Goal: Task Accomplishment & Management: Manage account settings

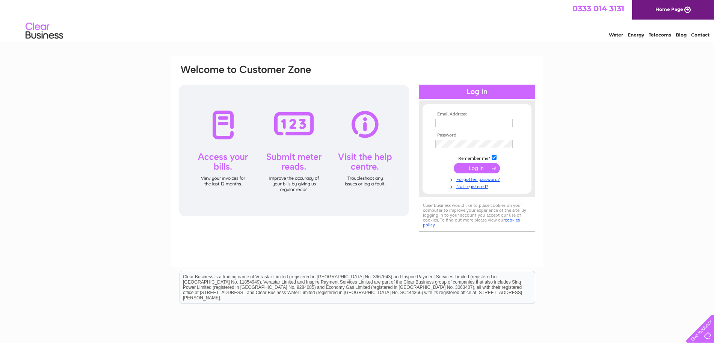
type input "margaretm.millermanagement@yahoo.co.uk"
click at [489, 168] on input "submit" at bounding box center [477, 168] width 46 height 11
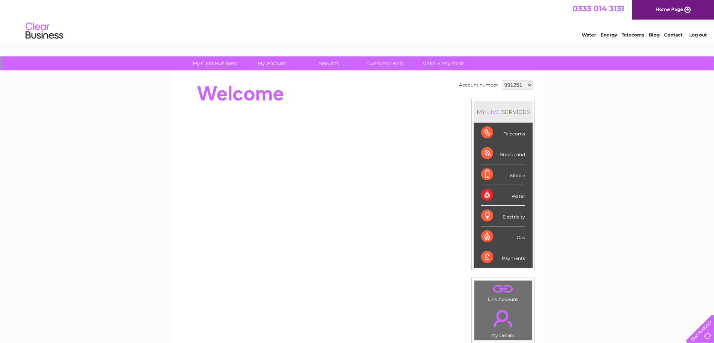
click at [528, 83] on select "991251 991255 991256 991259 991261 991264 991265 991267 994684 995465 995467 11…" at bounding box center [517, 84] width 31 height 9
select select "1140932"
click at [502, 80] on select "991251 991255 991256 991259 991261 991264 991265 991267 994684 995465 995467 11…" at bounding box center [517, 84] width 31 height 9
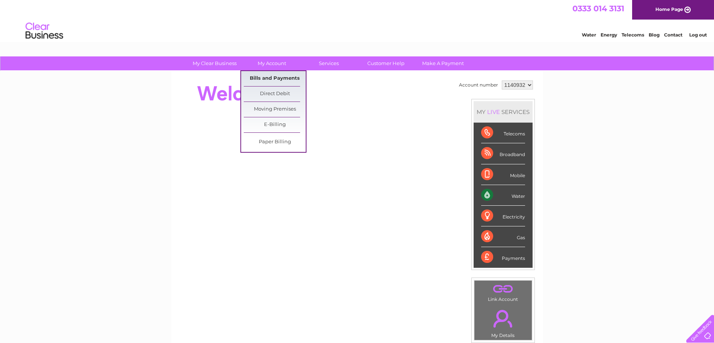
click at [279, 78] on link "Bills and Payments" at bounding box center [275, 78] width 62 height 15
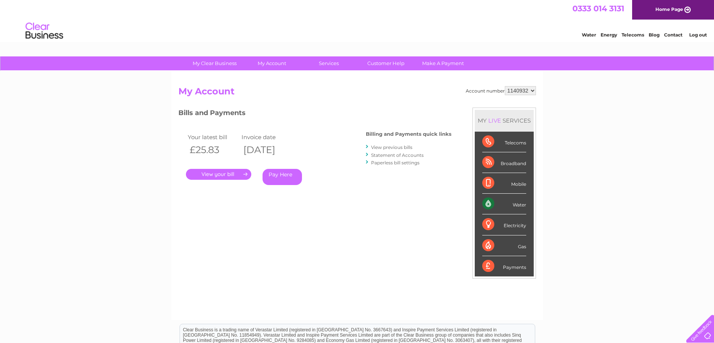
click at [238, 173] on link "." at bounding box center [218, 174] width 65 height 11
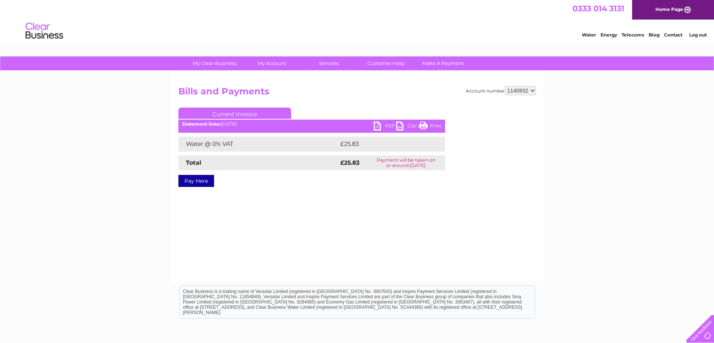
click at [376, 124] on link "PDF" at bounding box center [385, 126] width 23 height 11
